Goal: Complete application form

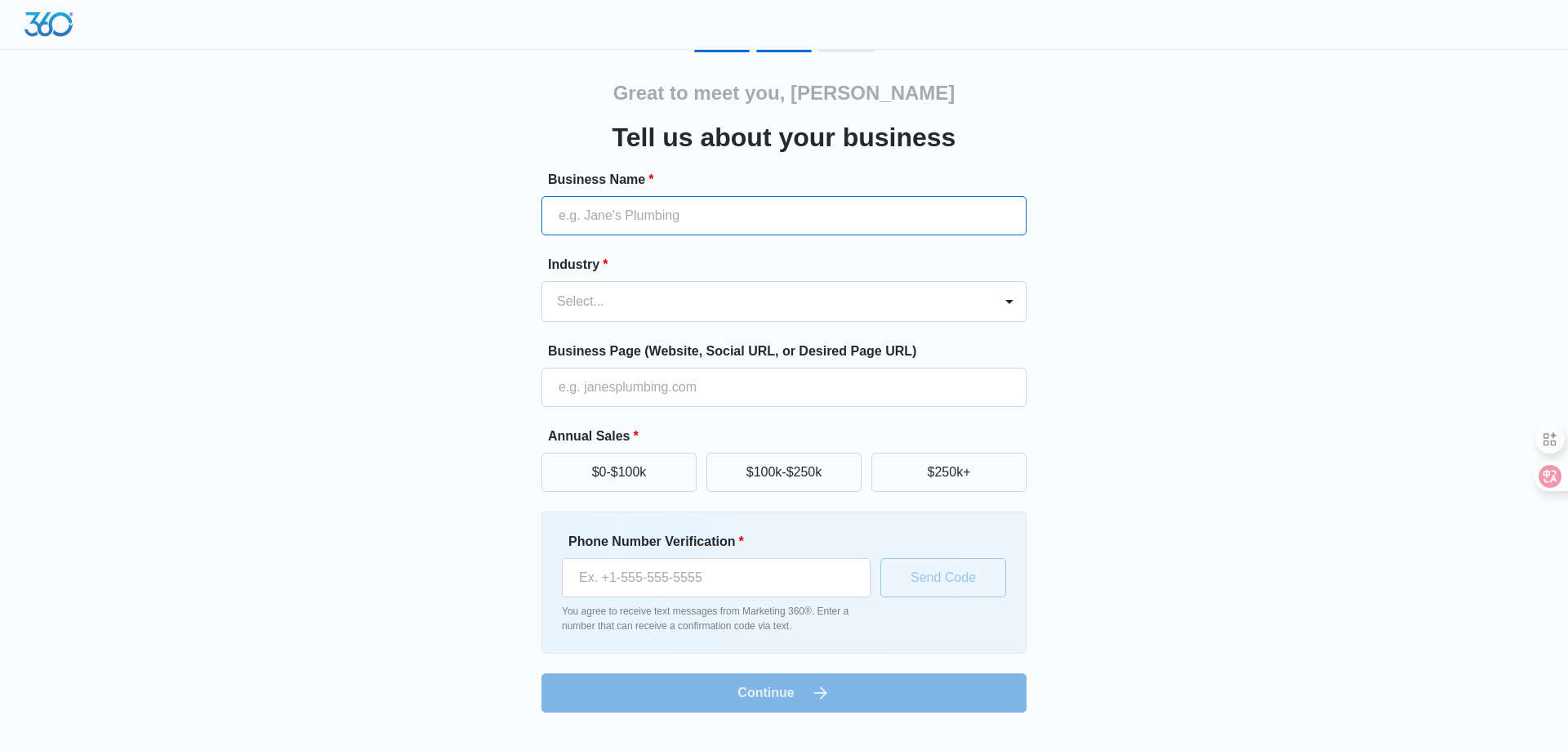
click at [684, 202] on input "Business Name *" at bounding box center [784, 215] width 485 height 39
paste input "Mr. Plant"
type input "Mr. Plant"
click at [628, 305] on div at bounding box center [765, 301] width 415 height 23
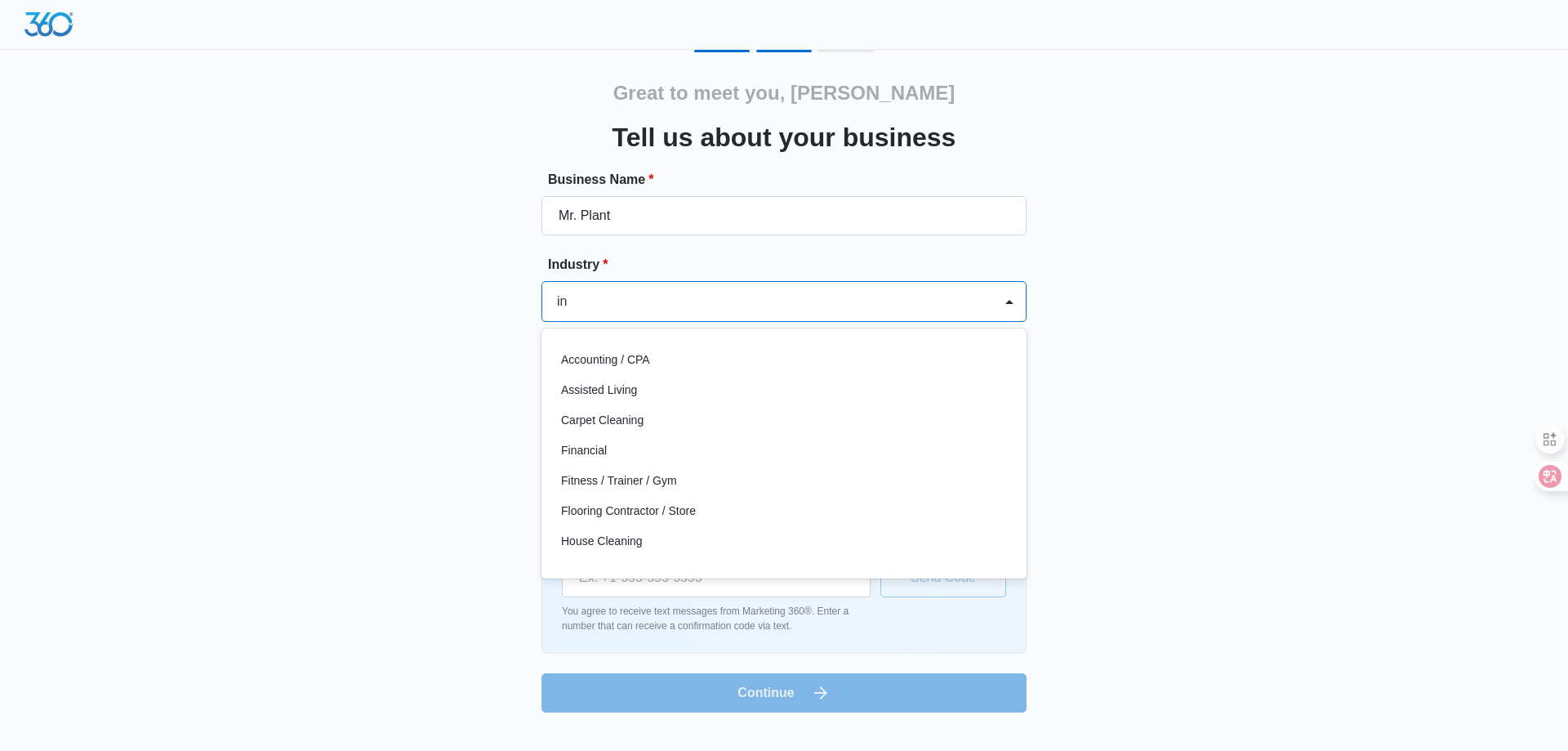
type input "i"
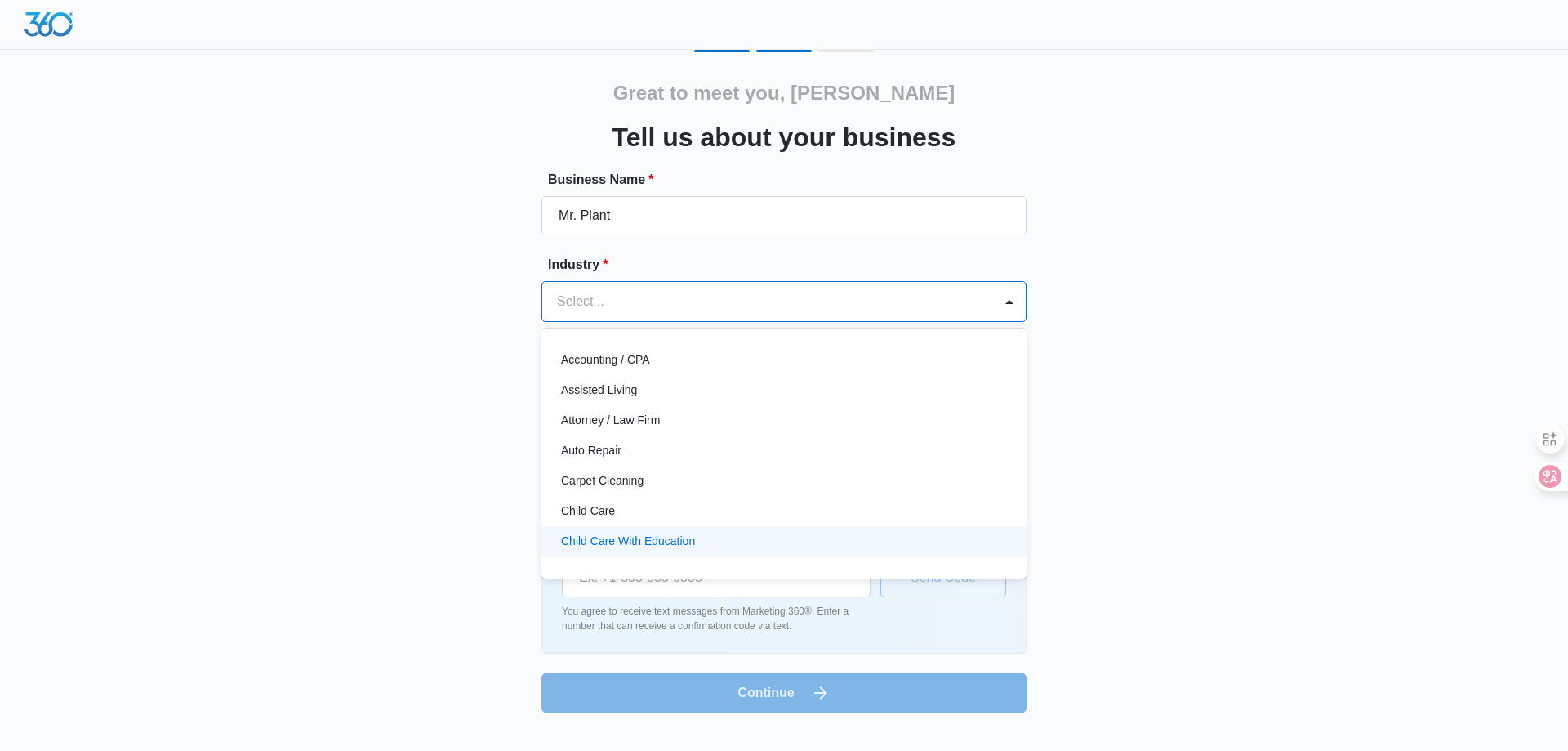
click at [627, 750] on body "Great to meet you, [PERSON_NAME] us about your business Business Name * Mr. Pla…" at bounding box center [784, 375] width 1568 height 751
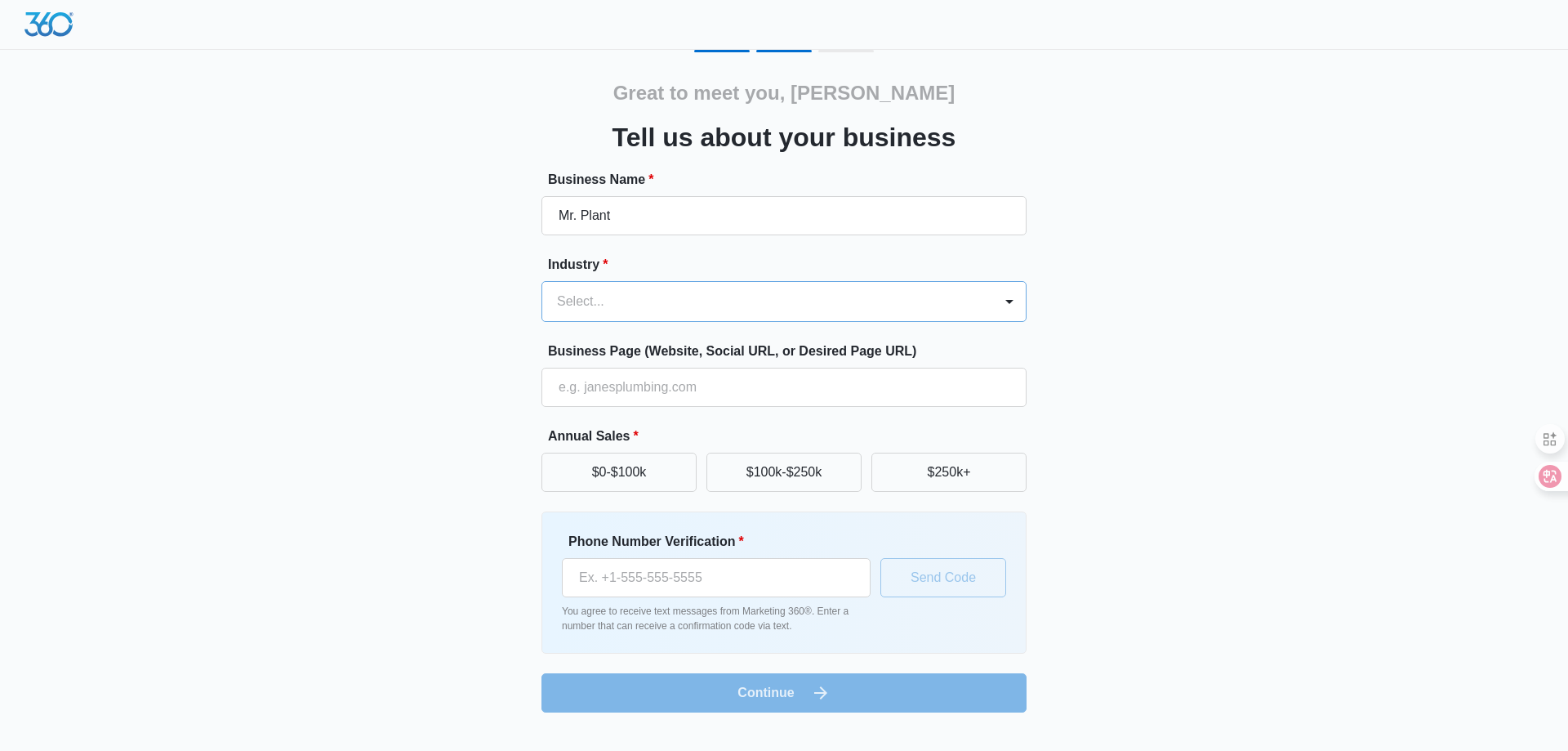
click at [724, 301] on div at bounding box center [765, 301] width 415 height 23
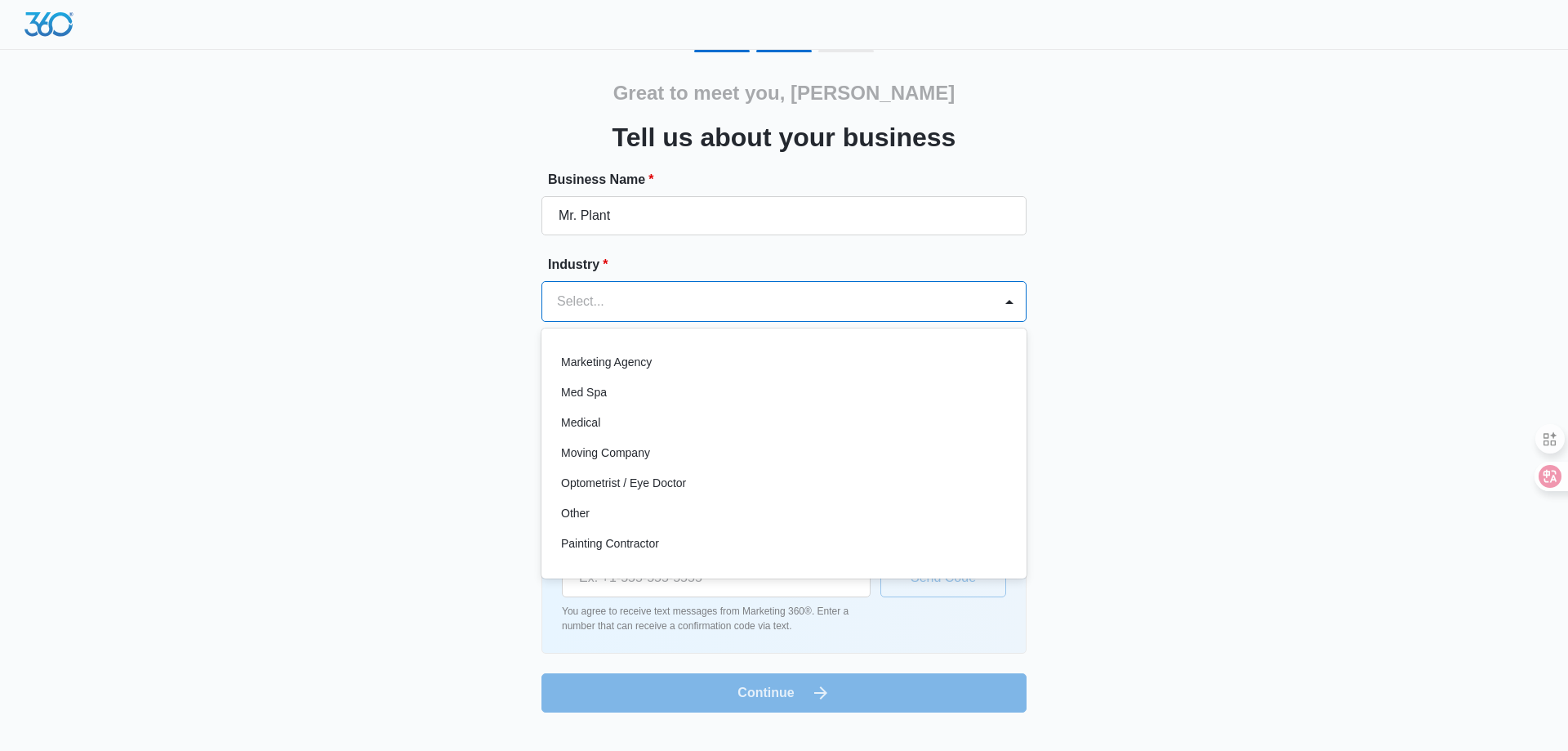
scroll to position [832, 0]
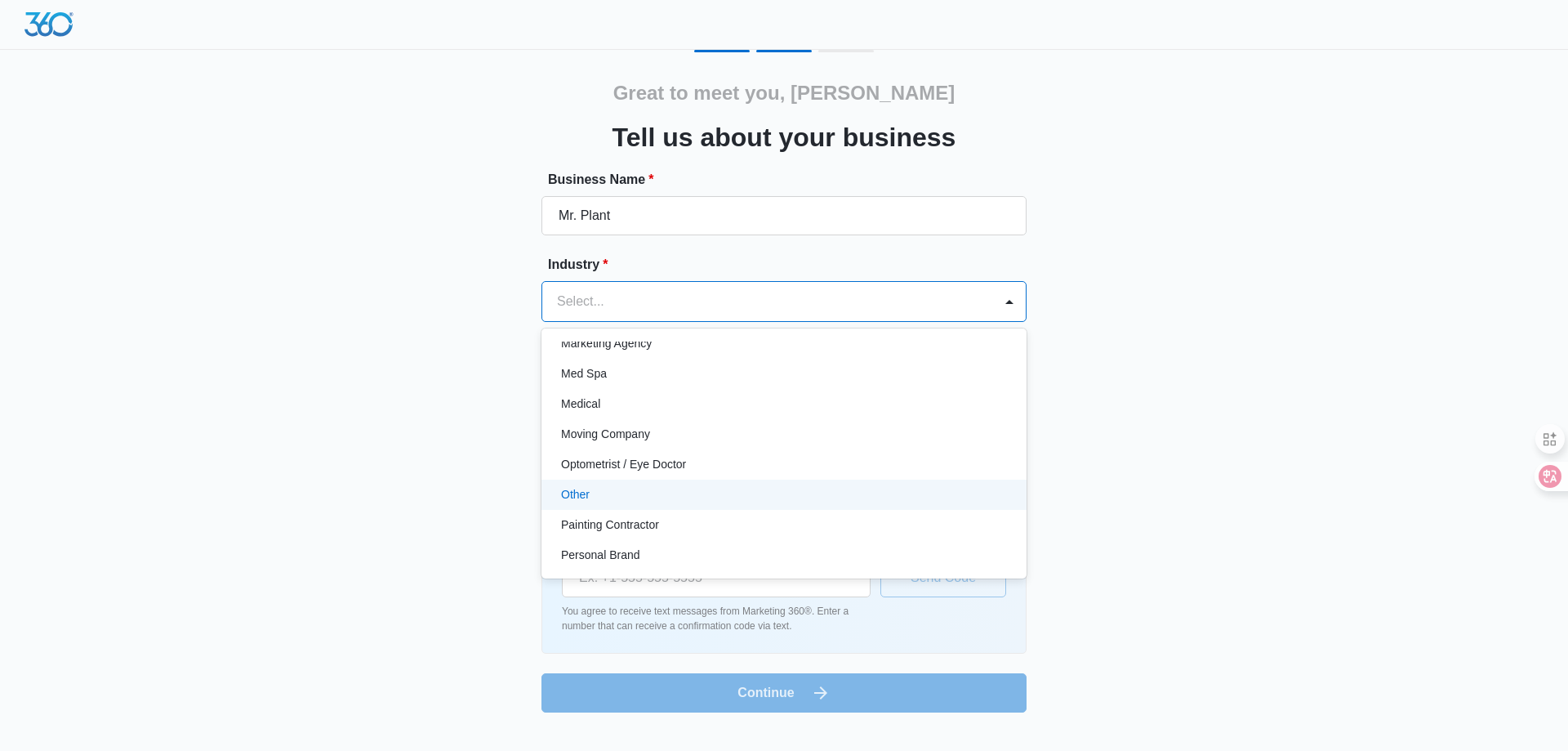
click at [831, 485] on div "Other" at bounding box center [784, 495] width 485 height 31
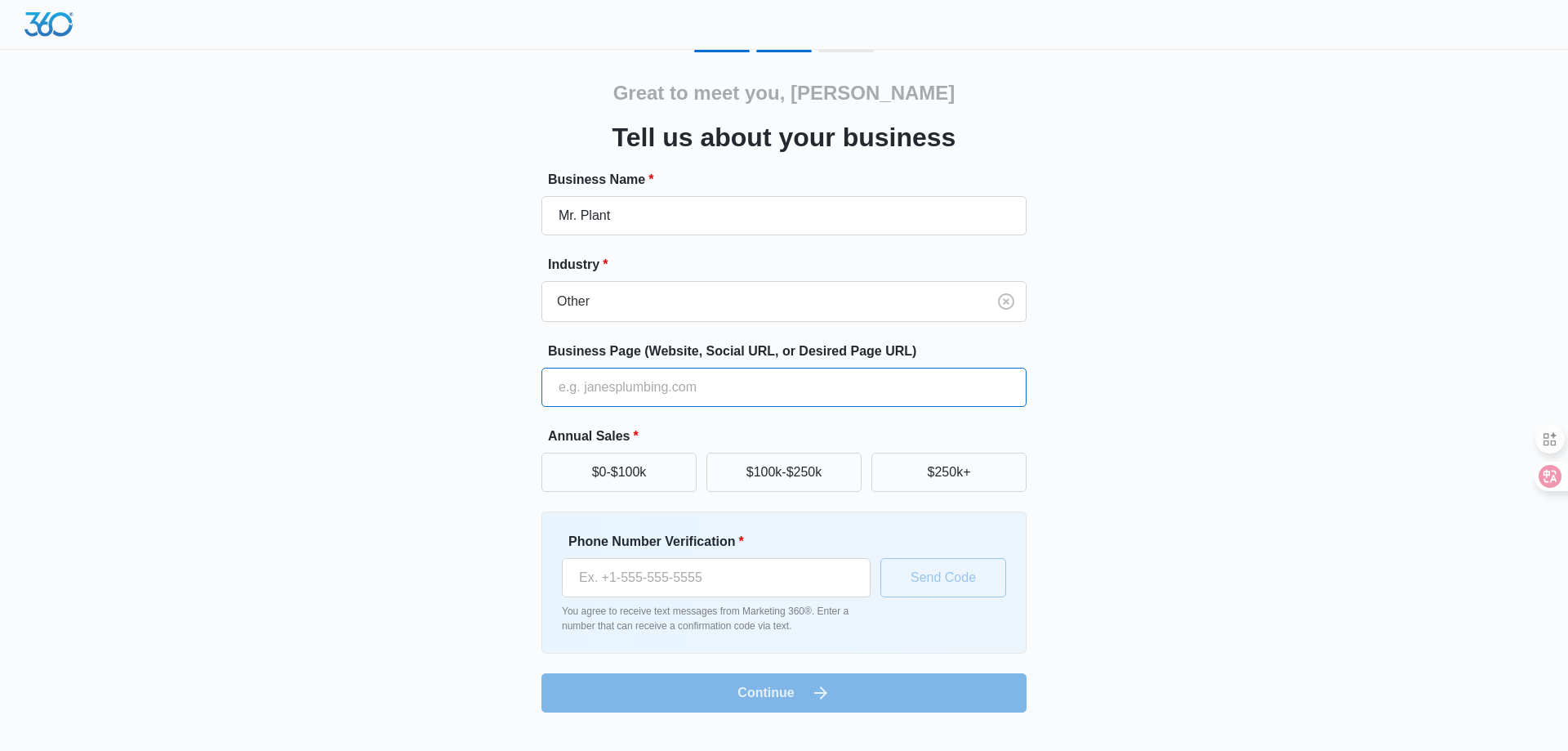
click at [807, 403] on input "Business Page (Website, Social URL, or Desired Page URL)" at bounding box center [784, 387] width 485 height 39
paste input "[URL][DOMAIN_NAME]"
type input "[URL][DOMAIN_NAME]"
click at [447, 414] on div "Great to meet you, [PERSON_NAME] us about your business Business Name * Mr. Pla…" at bounding box center [784, 380] width 980 height 663
click at [620, 490] on button "$0-$100k" at bounding box center [619, 472] width 155 height 39
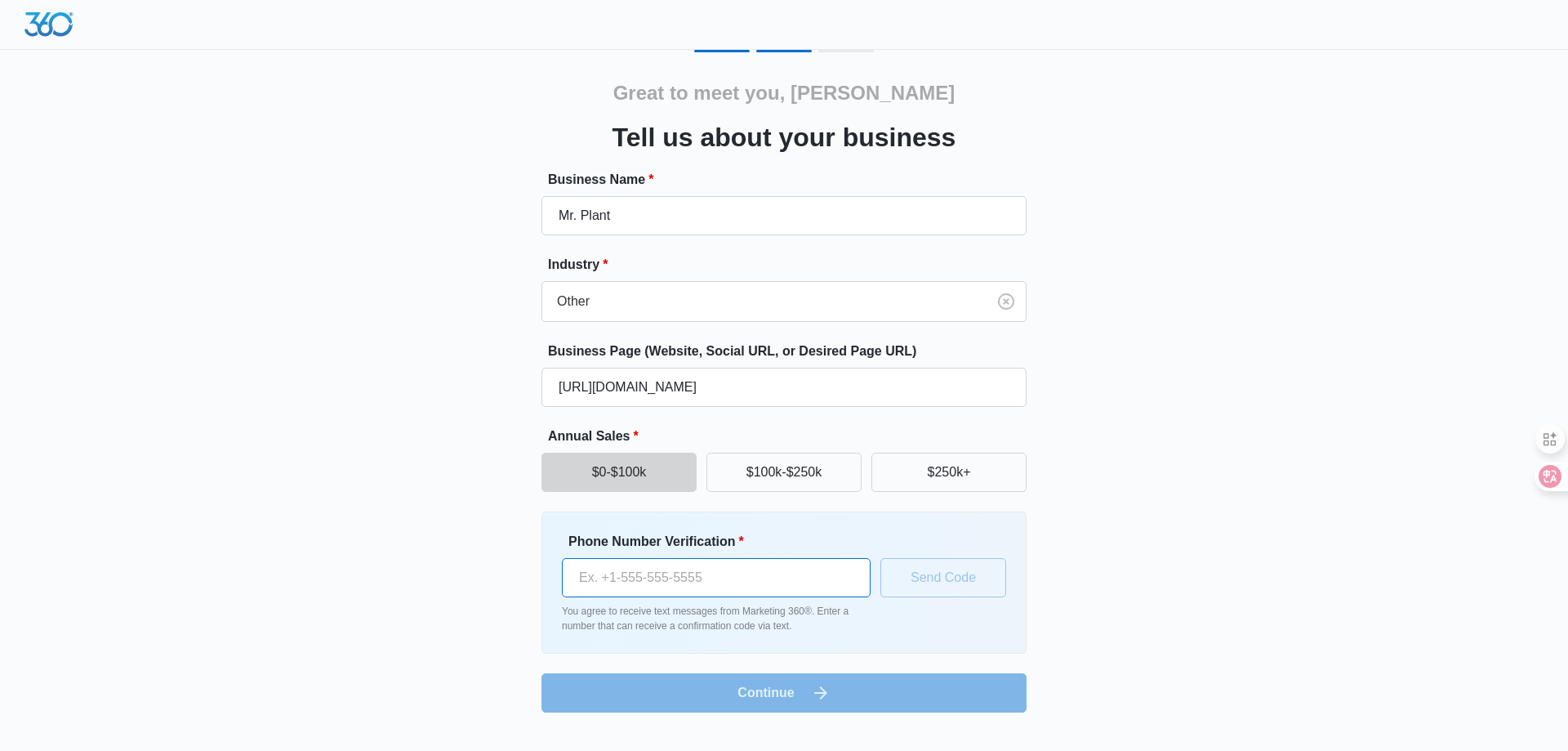
click at [707, 578] on input "Phone Number Verification *" at bounding box center [716, 577] width 308 height 39
paste input "[PHONE_NUMBER]"
type input "[PHONE_NUMBER]"
drag, startPoint x: 568, startPoint y: 538, endPoint x: 735, endPoint y: 544, distance: 167.1
click at [735, 544] on label "Phone Number Verification *" at bounding box center [722, 542] width 308 height 20
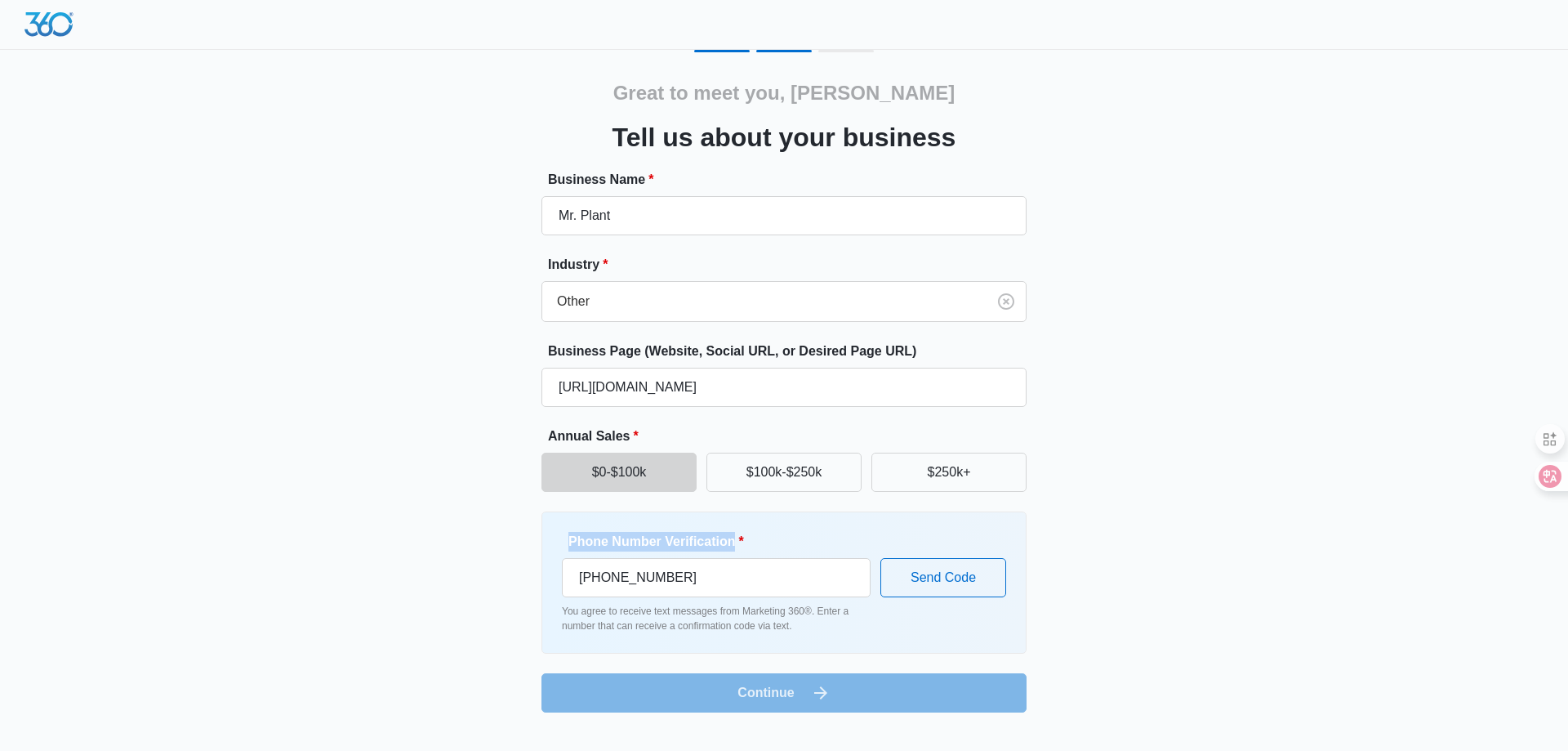
copy label "Phone Number Verification"
